Goal: Navigation & Orientation: Find specific page/section

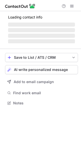
scroll to position [99, 81]
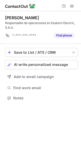
scroll to position [94, 81]
